Goal: Transaction & Acquisition: Purchase product/service

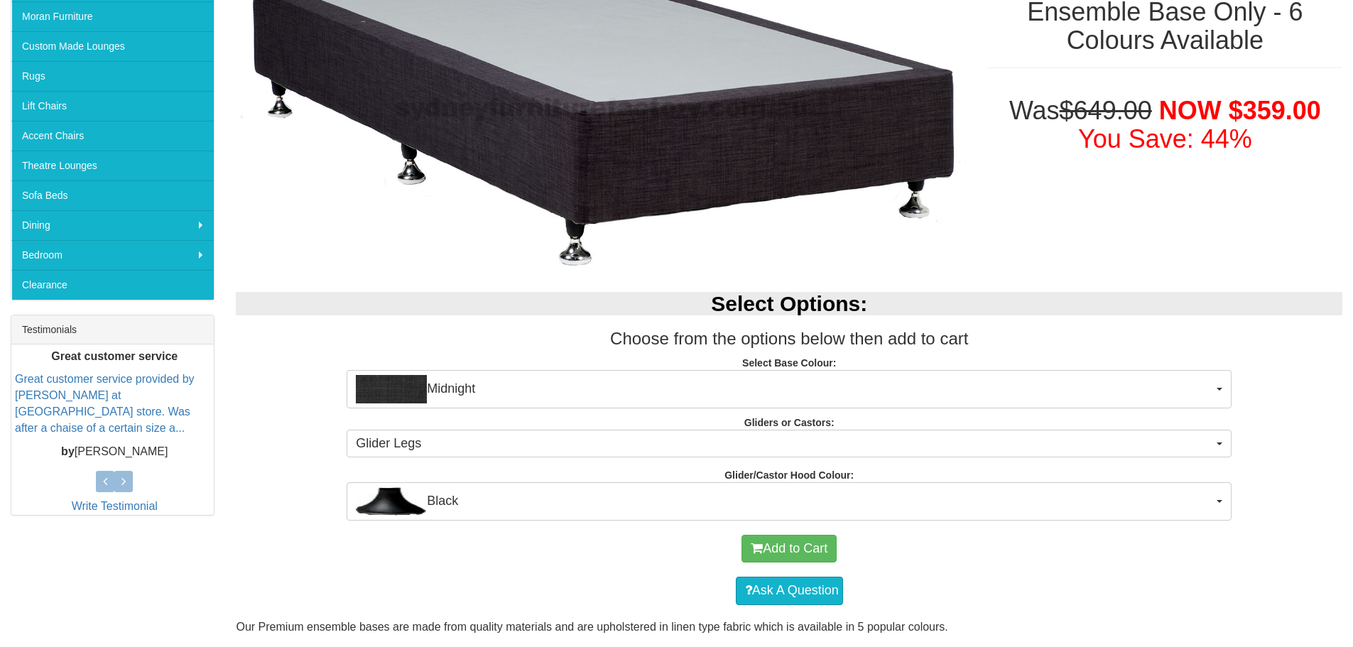
scroll to position [294, 0]
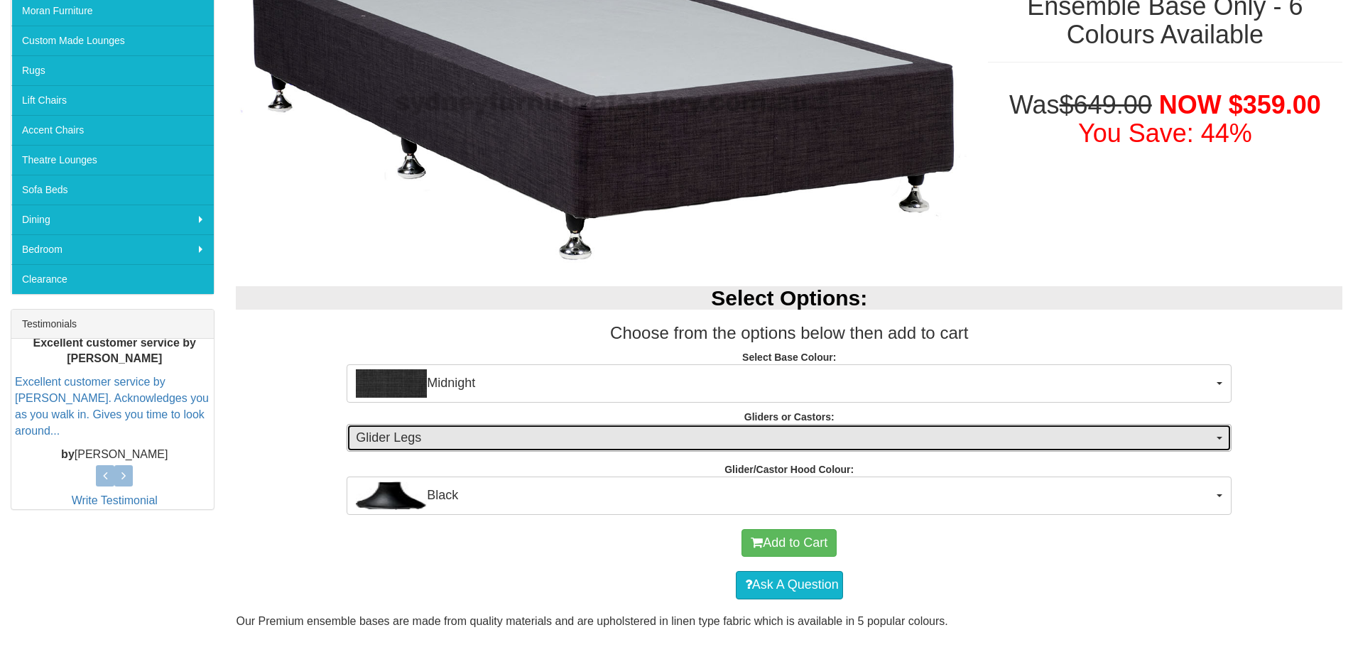
click at [1216, 437] on span "button" at bounding box center [1219, 438] width 6 height 3
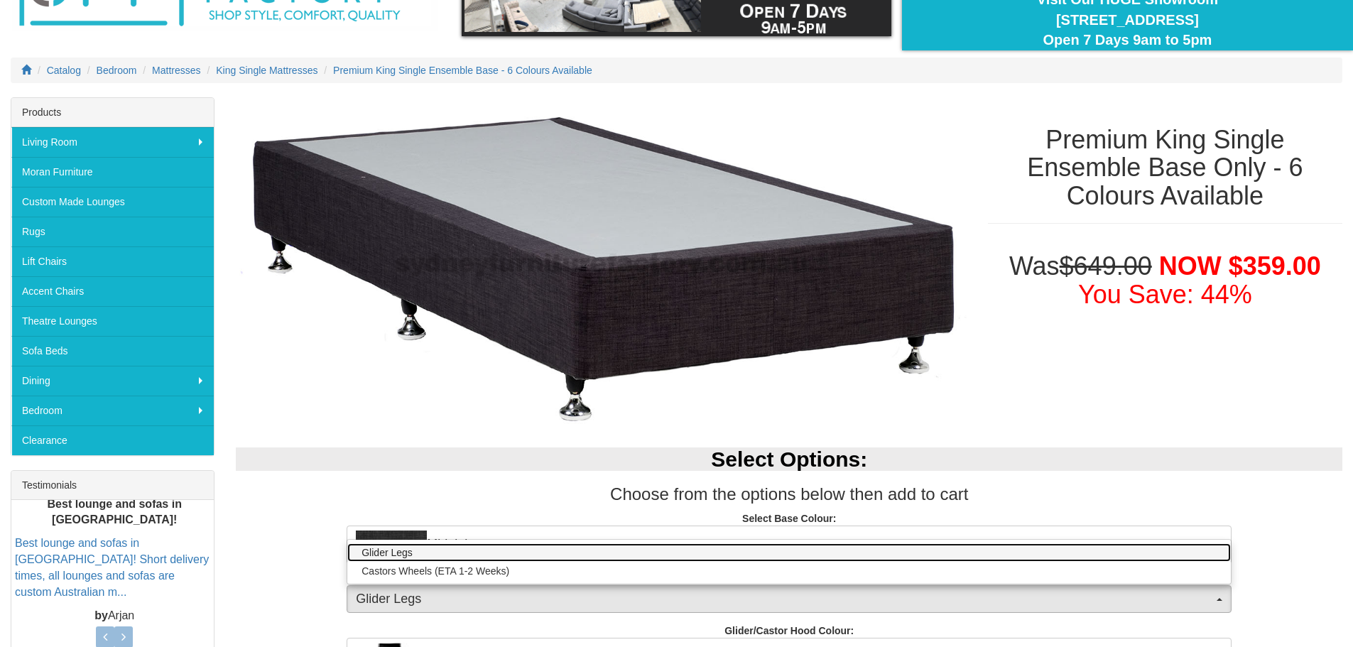
scroll to position [0, 0]
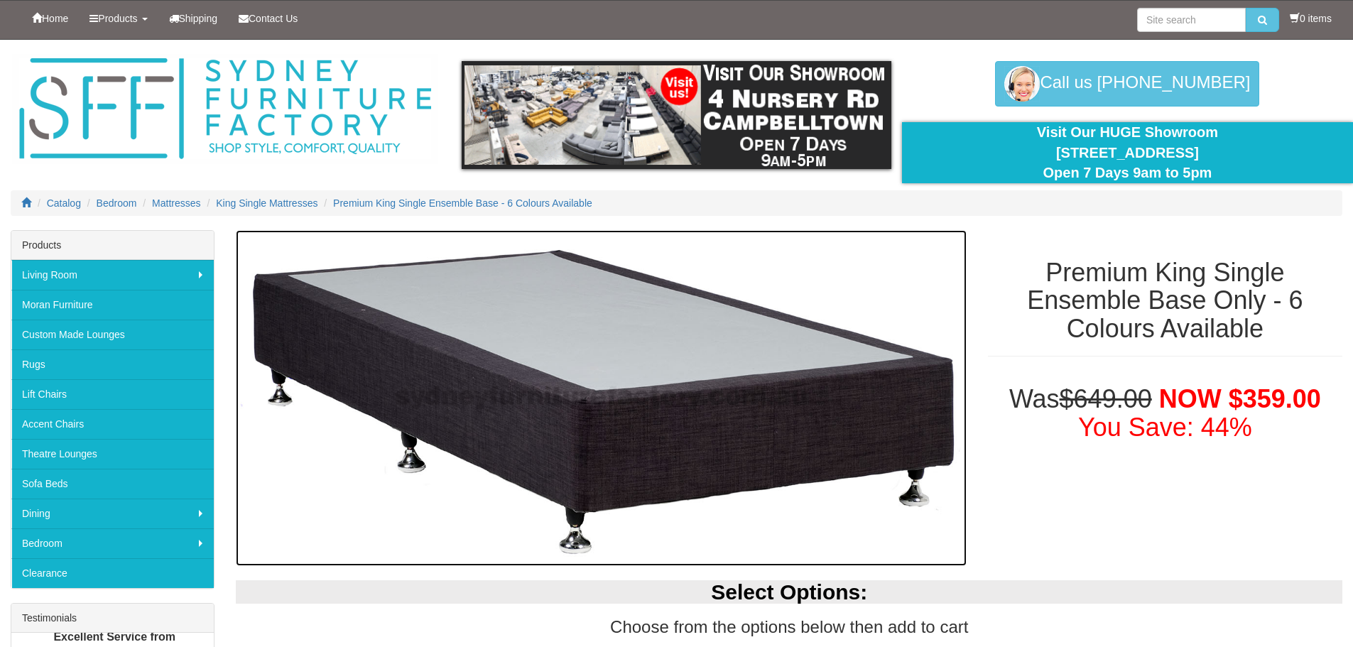
click at [873, 550] on img at bounding box center [601, 398] width 730 height 337
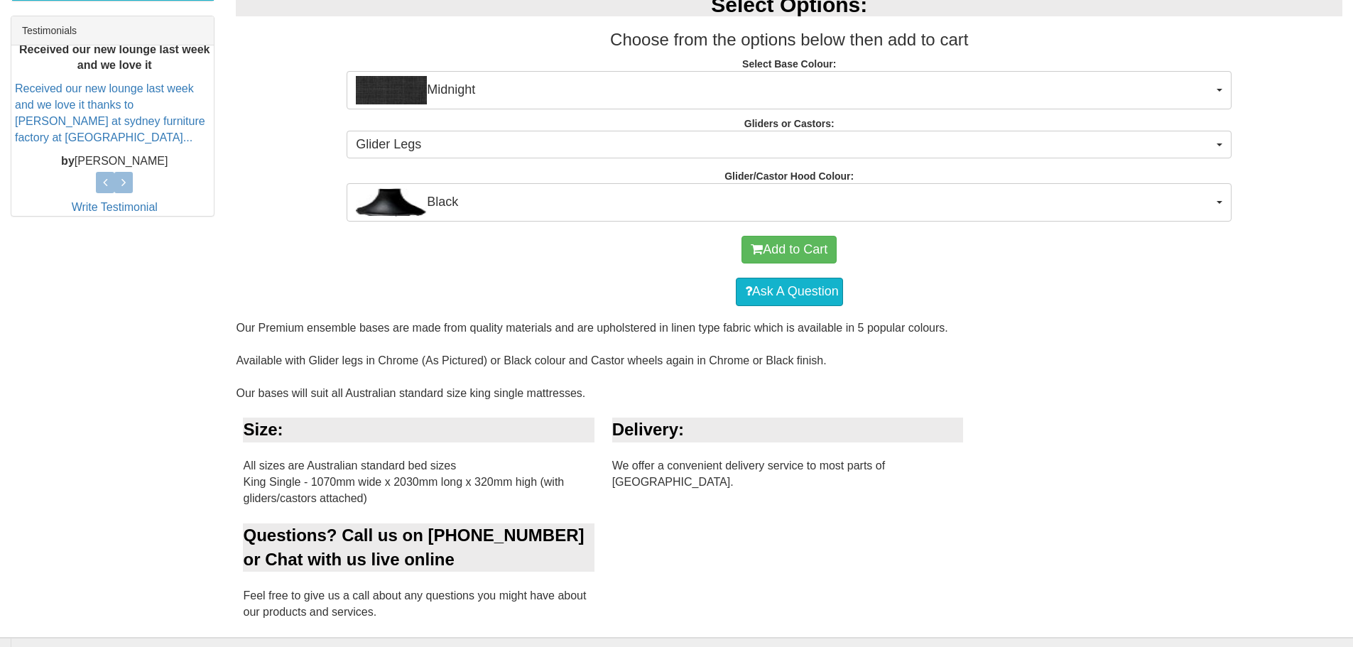
scroll to position [644, 0]
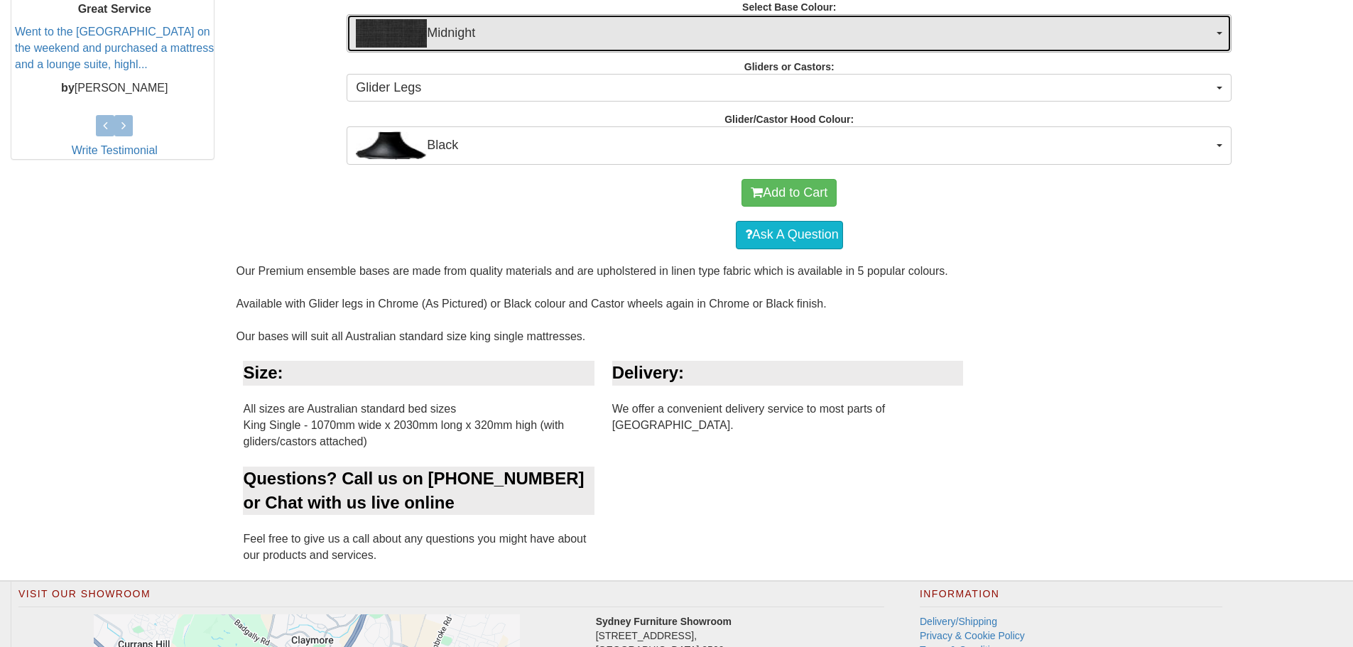
click at [1219, 30] on button "Midnight" at bounding box center [789, 33] width 885 height 38
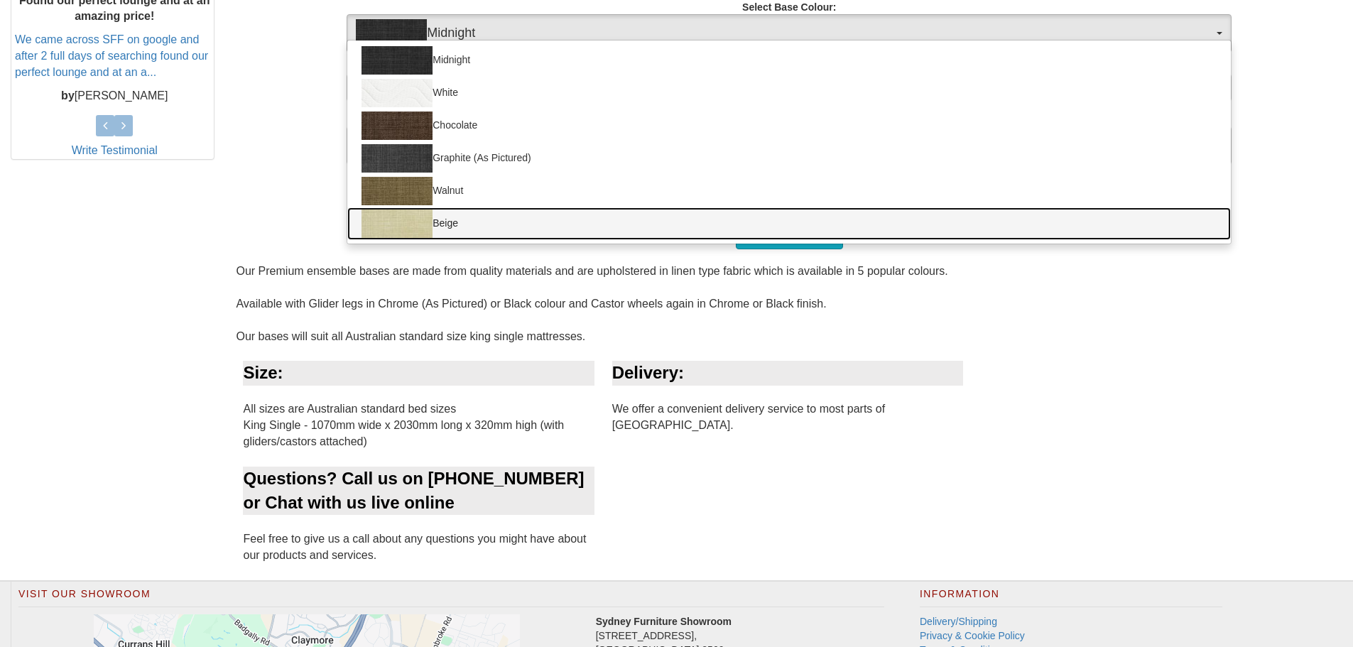
click at [411, 224] on img at bounding box center [396, 223] width 71 height 28
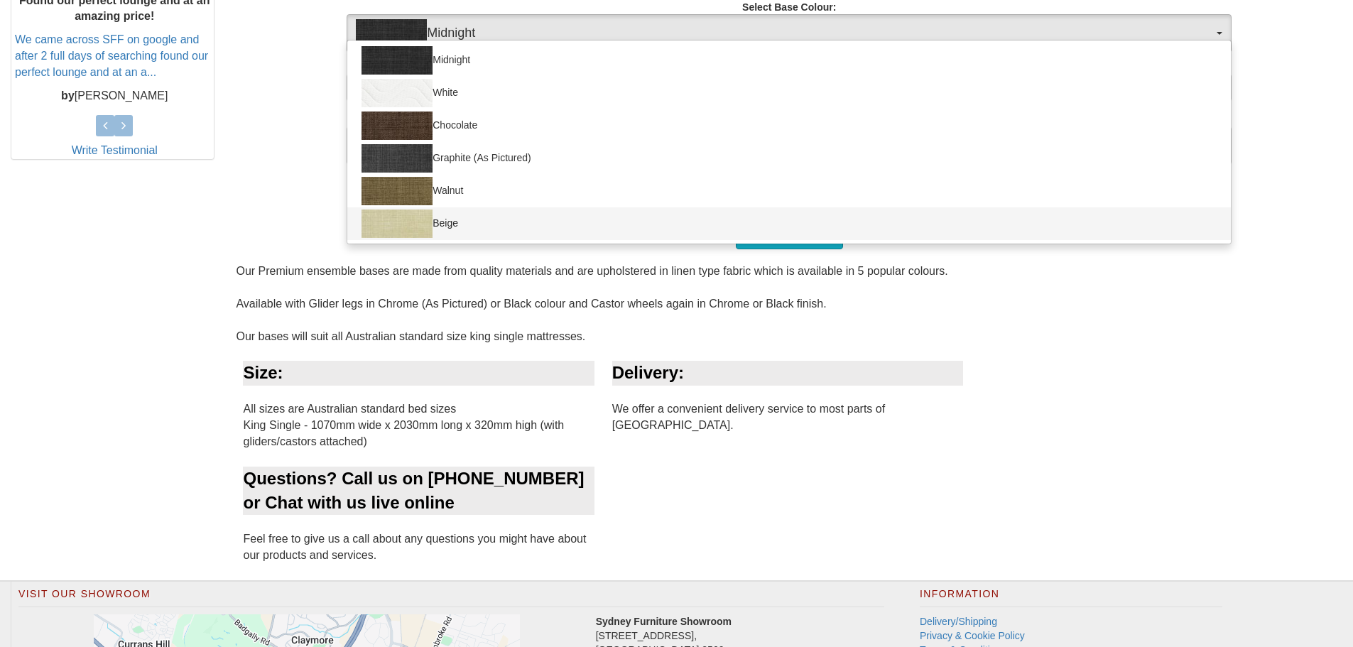
select select "1205"
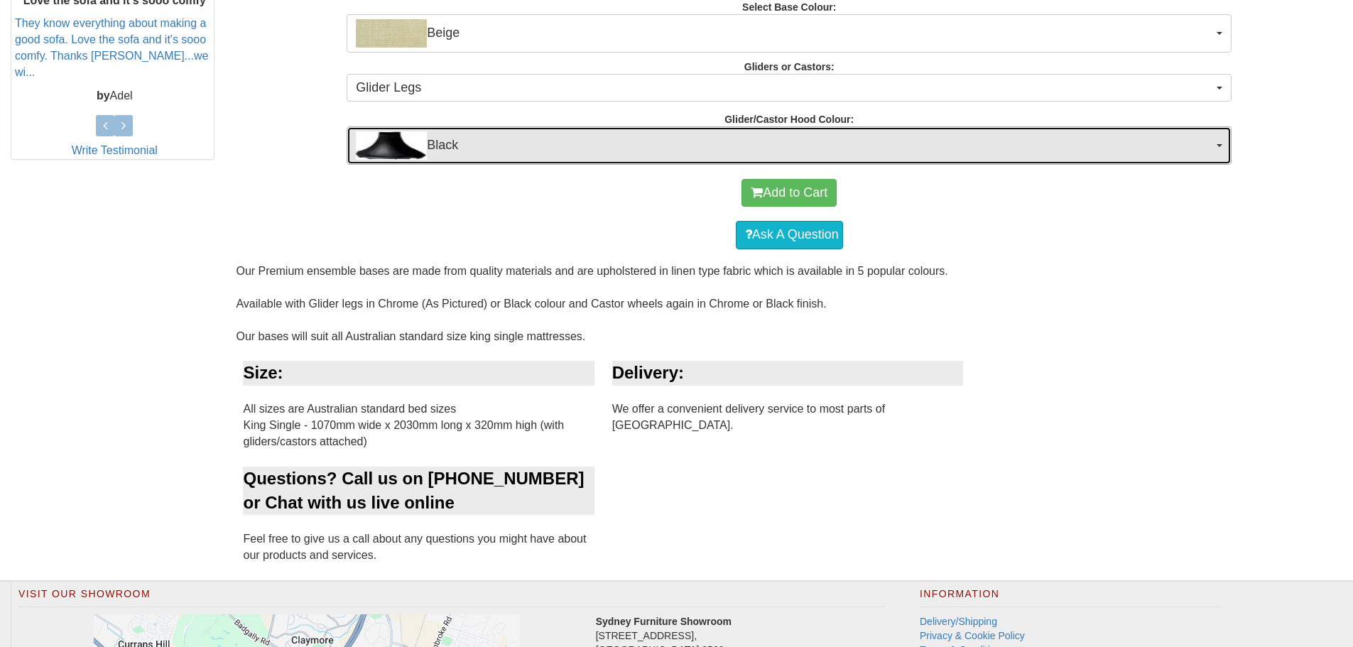
click at [1219, 146] on span "button" at bounding box center [1219, 145] width 6 height 3
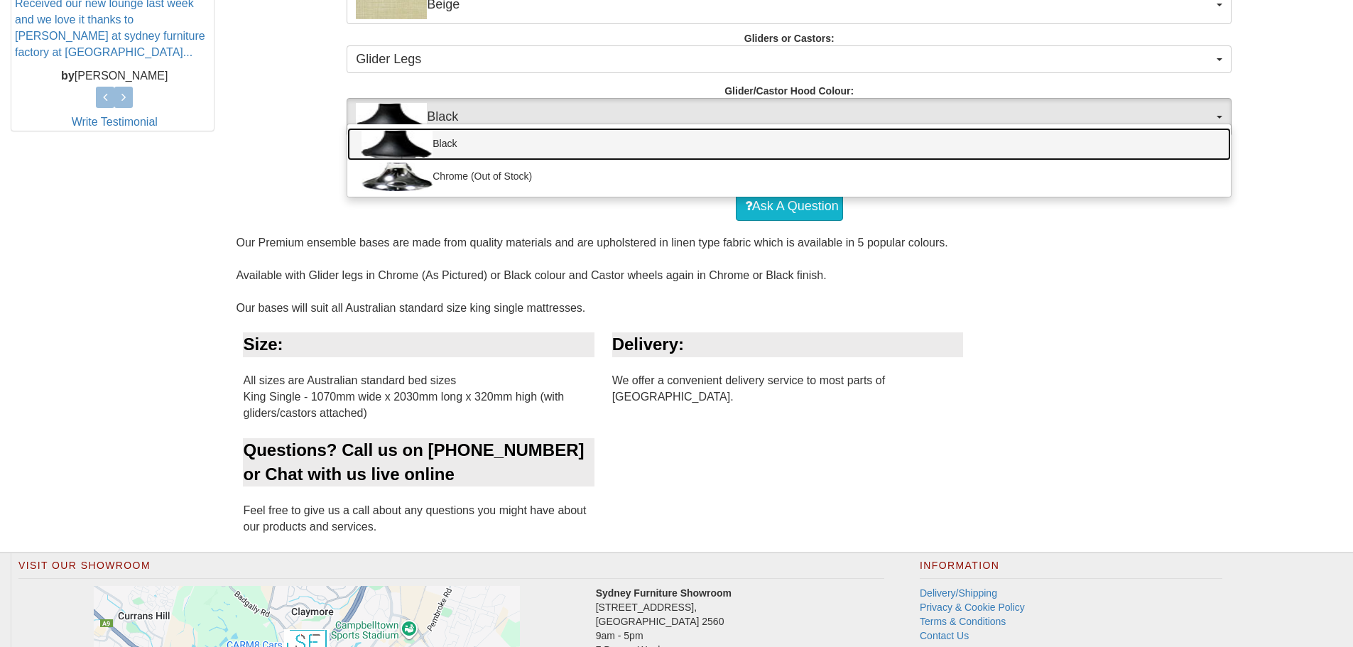
scroll to position [701, 0]
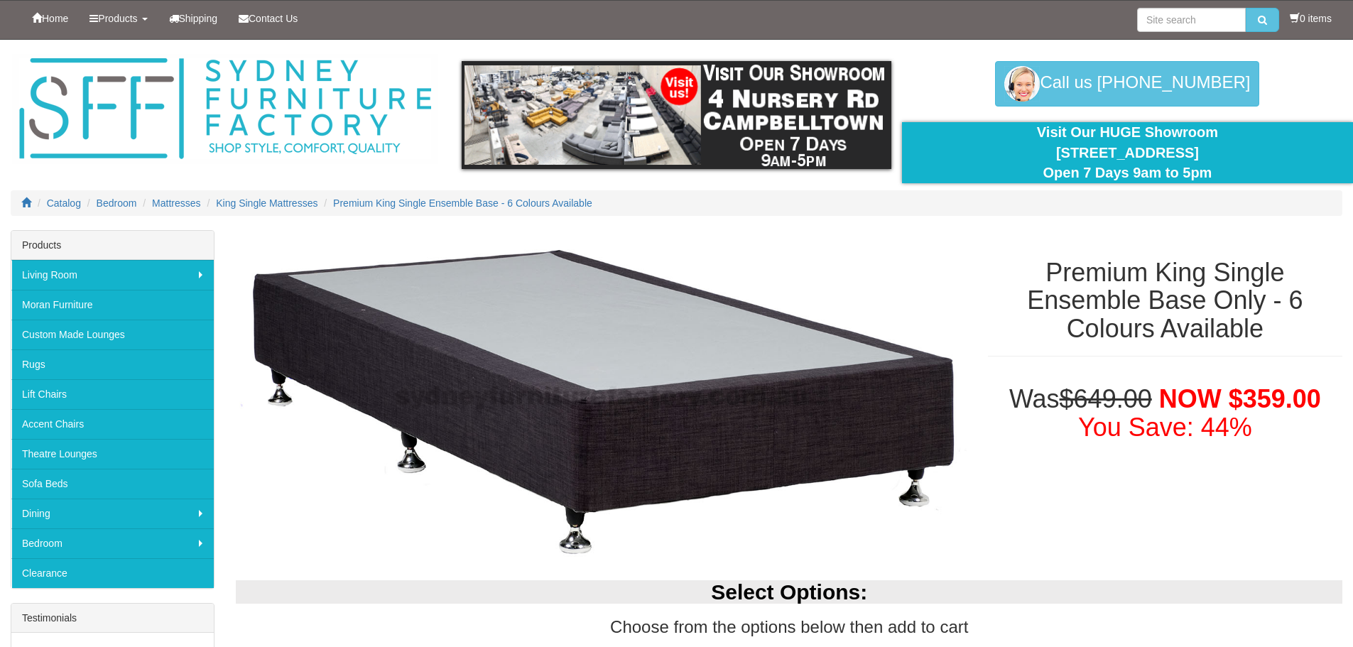
select select "1205"
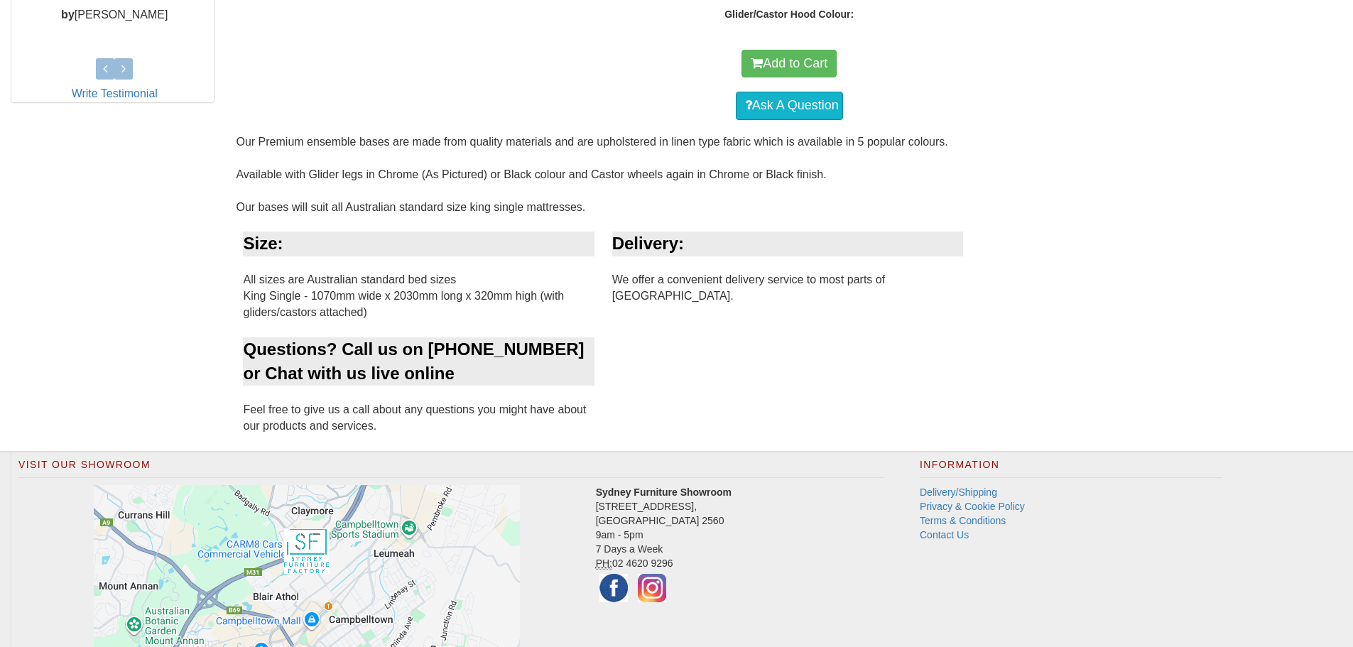
select select "1205"
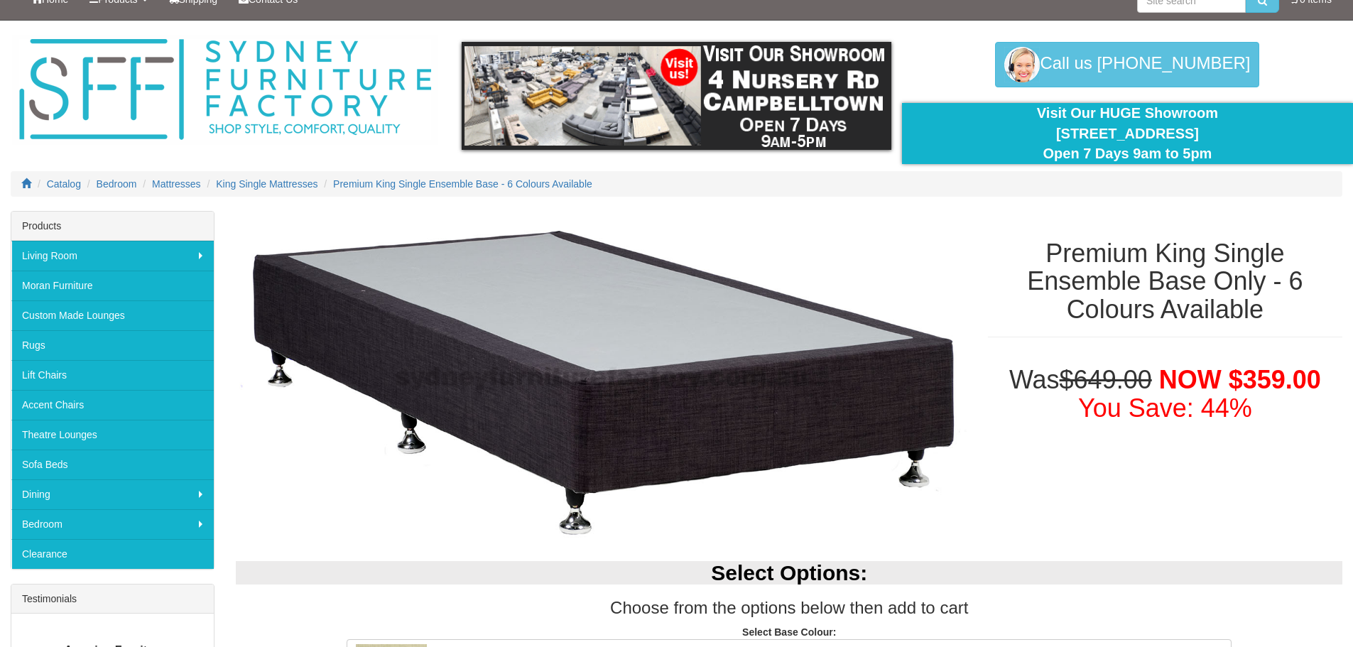
scroll to position [0, 0]
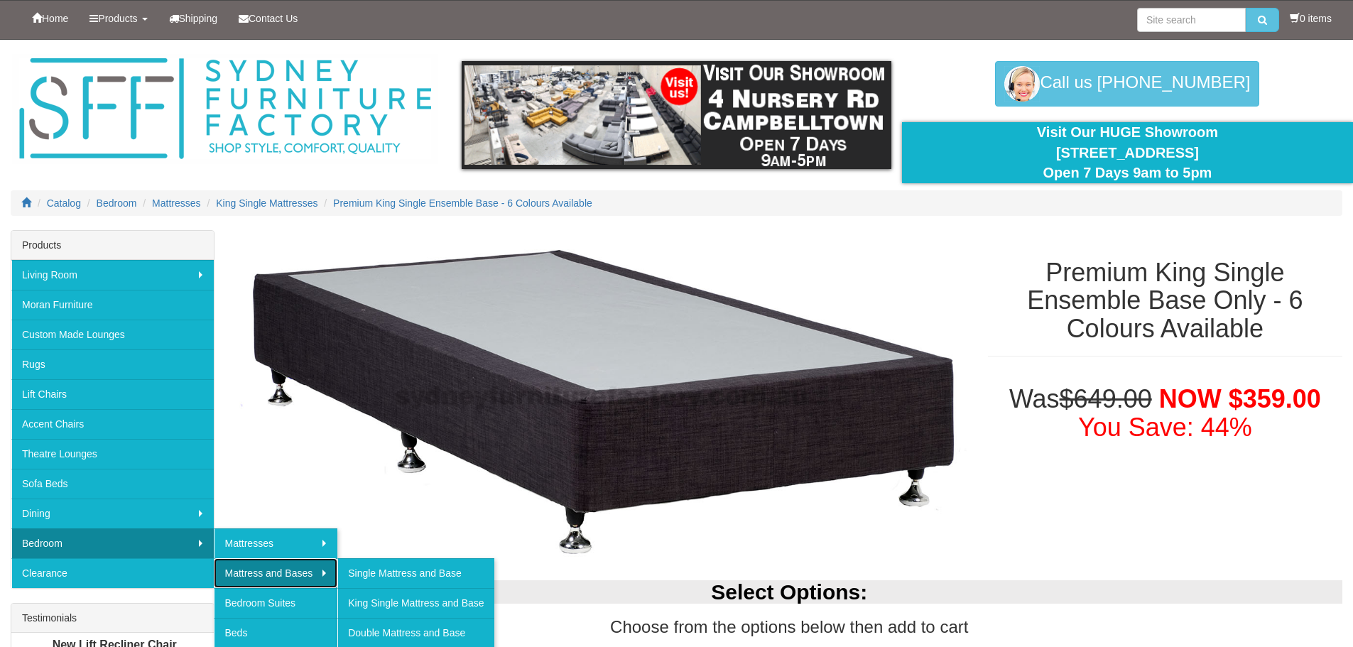
click at [267, 575] on link "Mattress and Bases" at bounding box center [276, 573] width 124 height 30
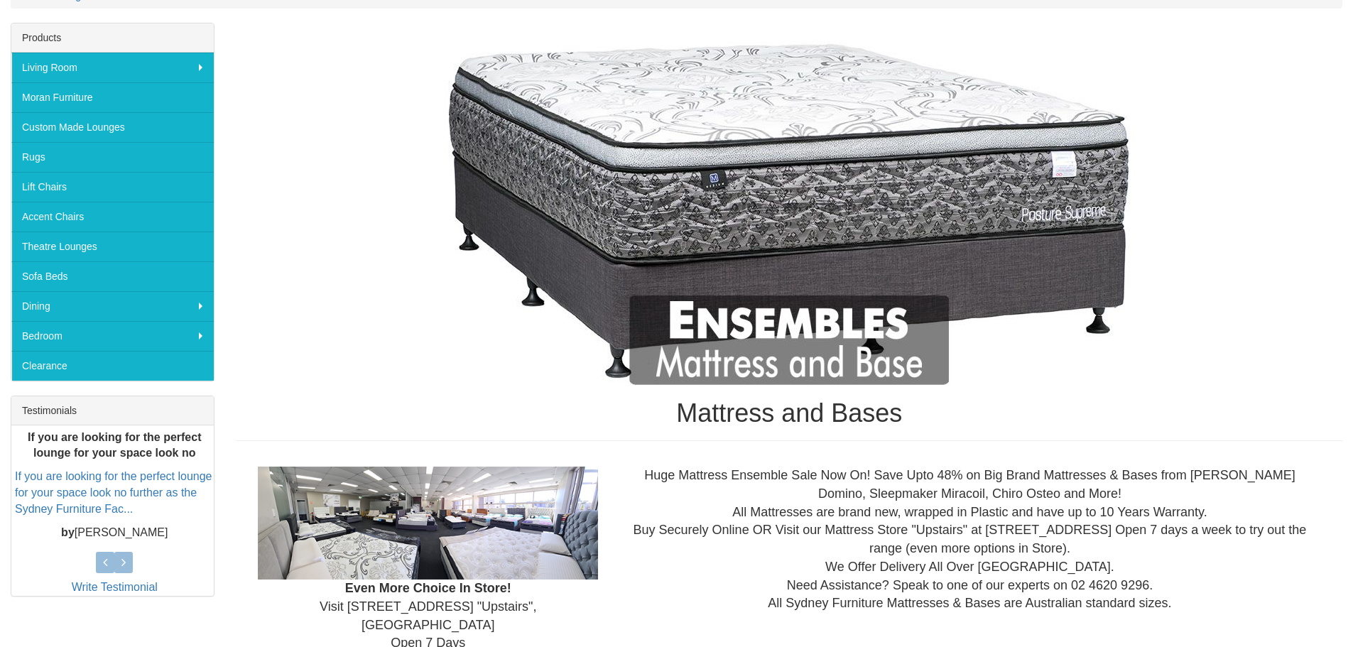
scroll to position [236, 0]
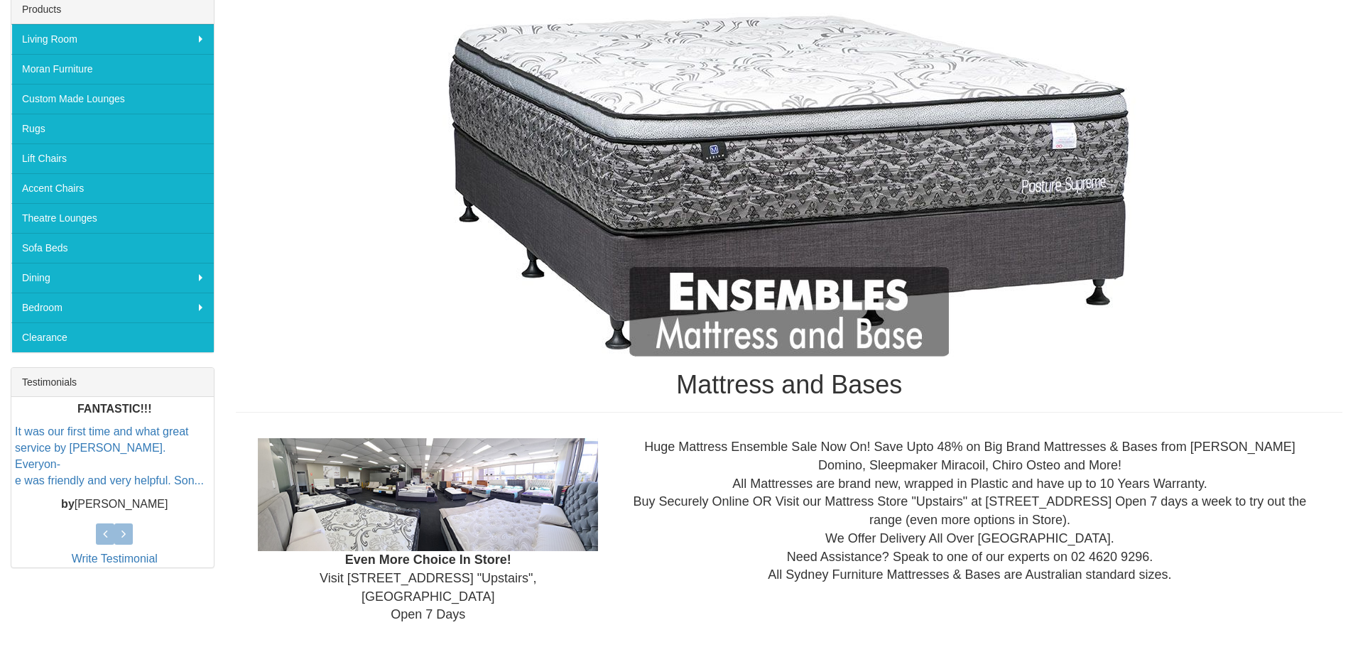
click at [992, 606] on div "Even More Choice In Store! Visit 4 Nursery Rd "Upstairs", Campbelltown Open 7 D…" at bounding box center [789, 531] width 1106 height 209
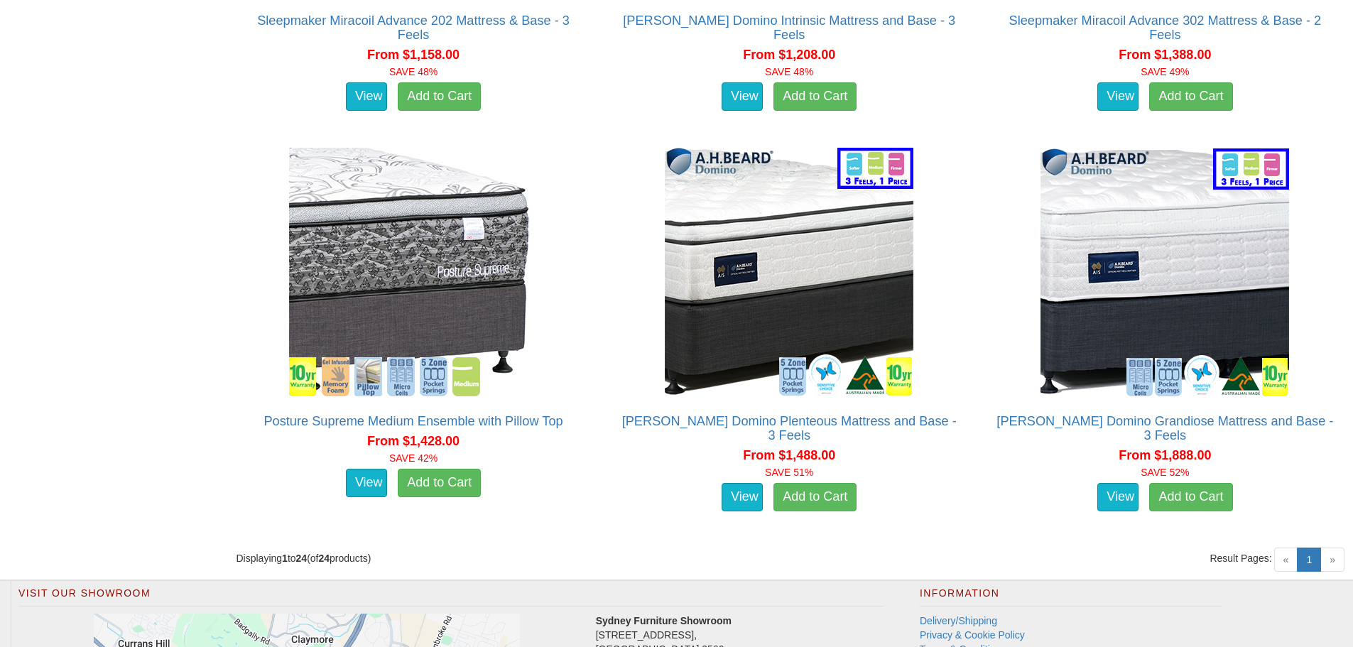
scroll to position [3741, 0]
